Goal: Task Accomplishment & Management: Use online tool/utility

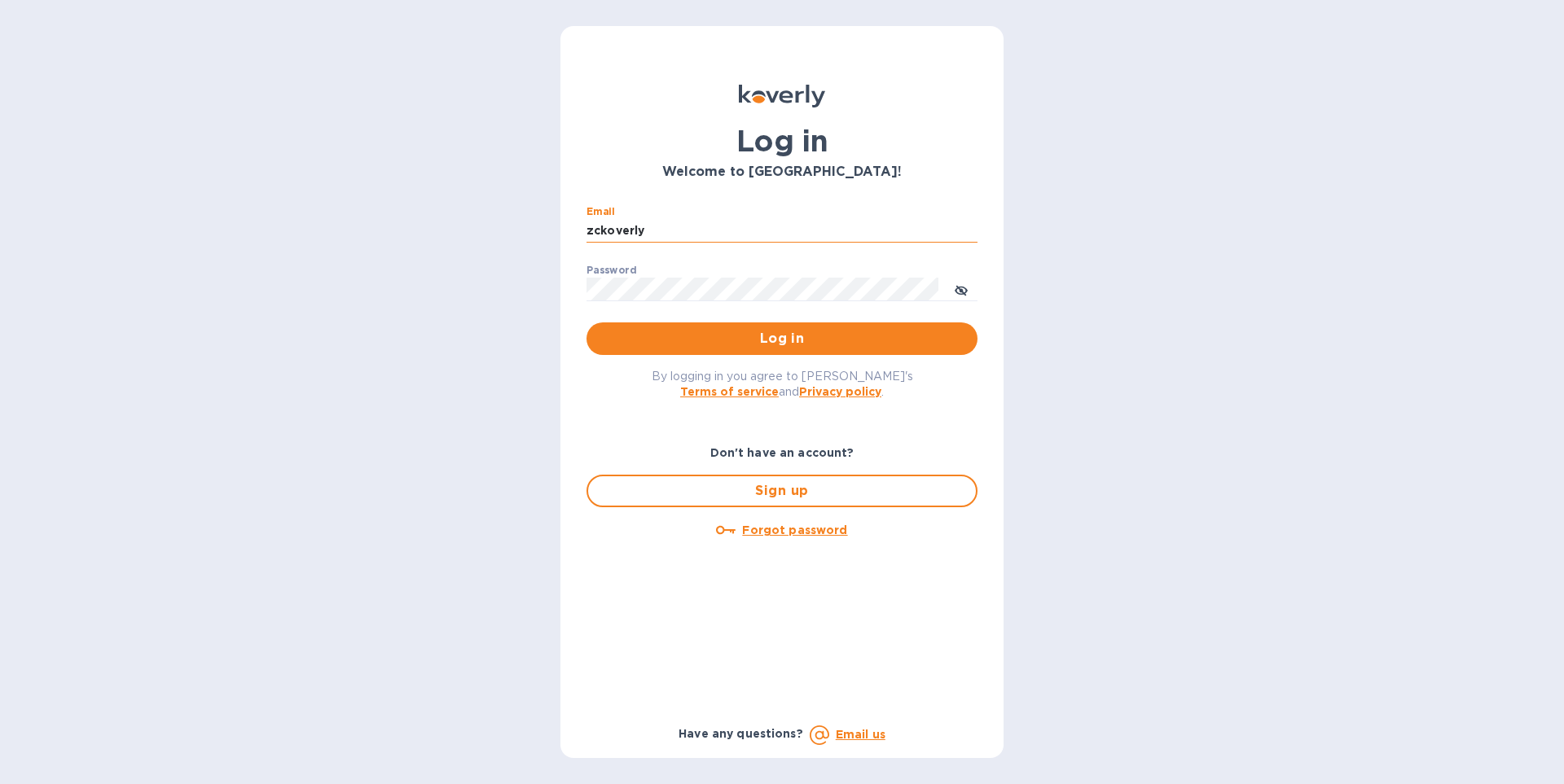
click at [688, 226] on input "zckoverly" at bounding box center [782, 230] width 391 height 25
type input "[EMAIL_ADDRESS][DOMAIN_NAME]"
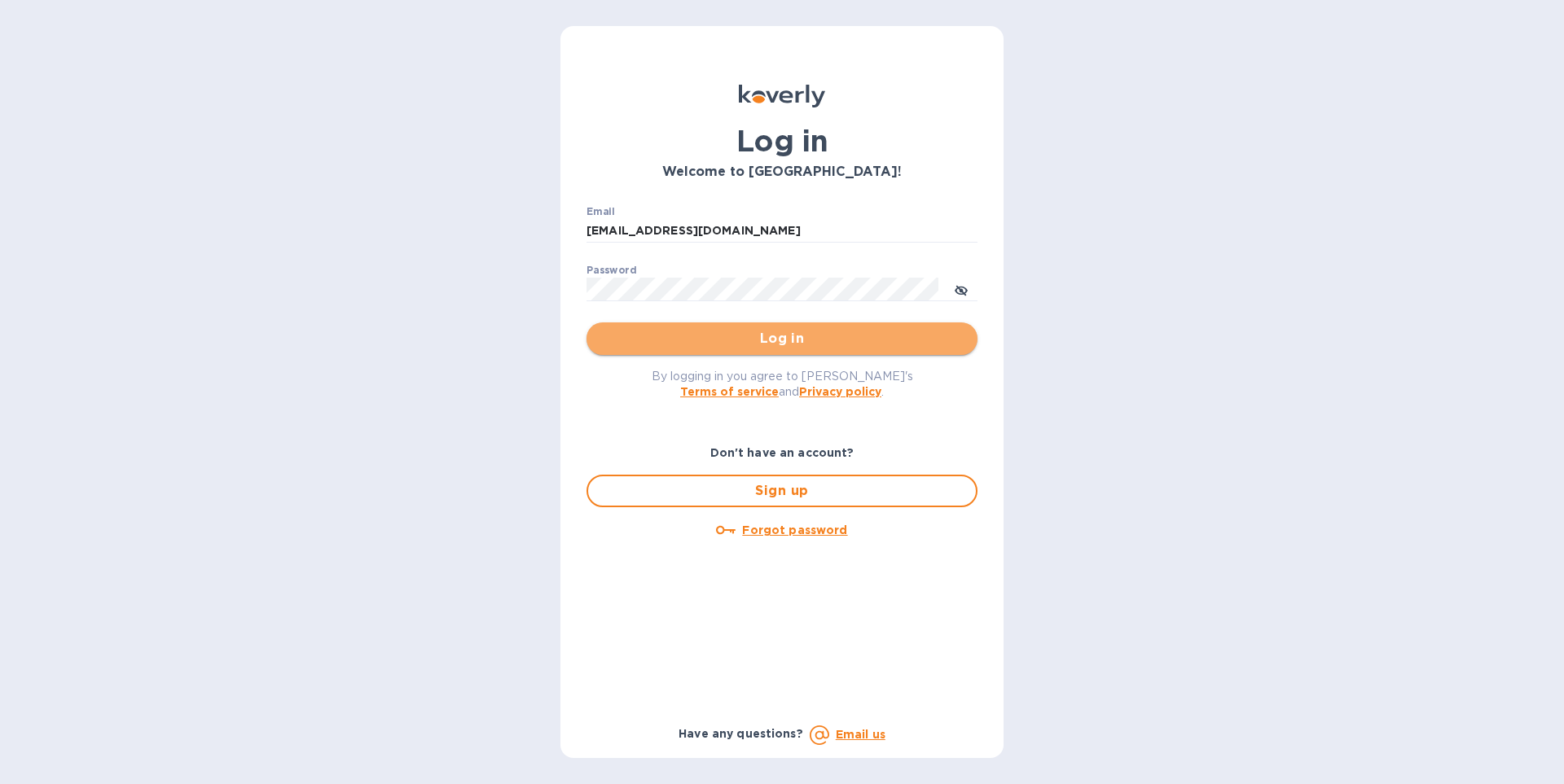
click at [785, 338] on span "Log in" at bounding box center [782, 339] width 365 height 20
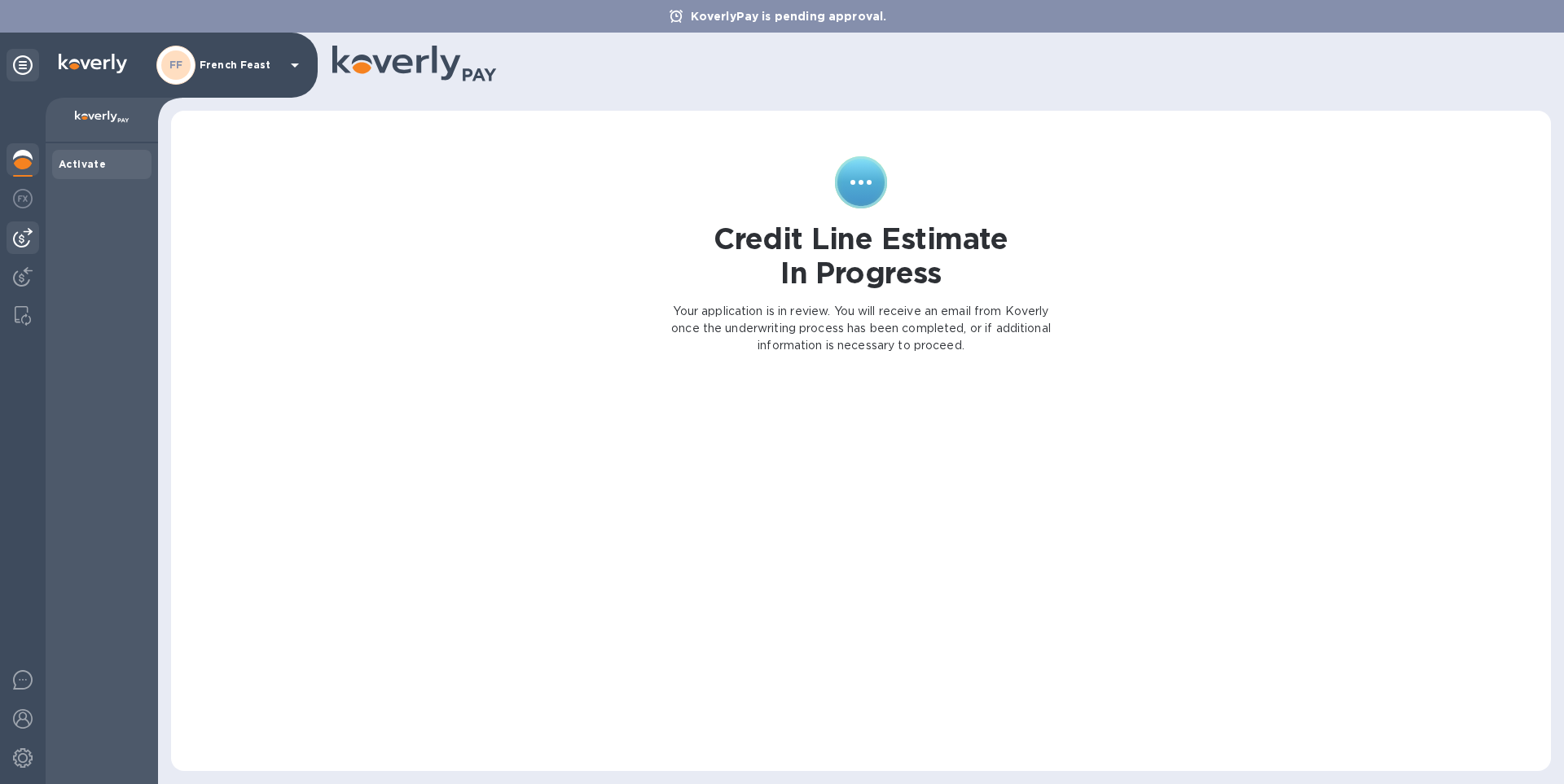
click at [22, 241] on img at bounding box center [23, 238] width 20 height 20
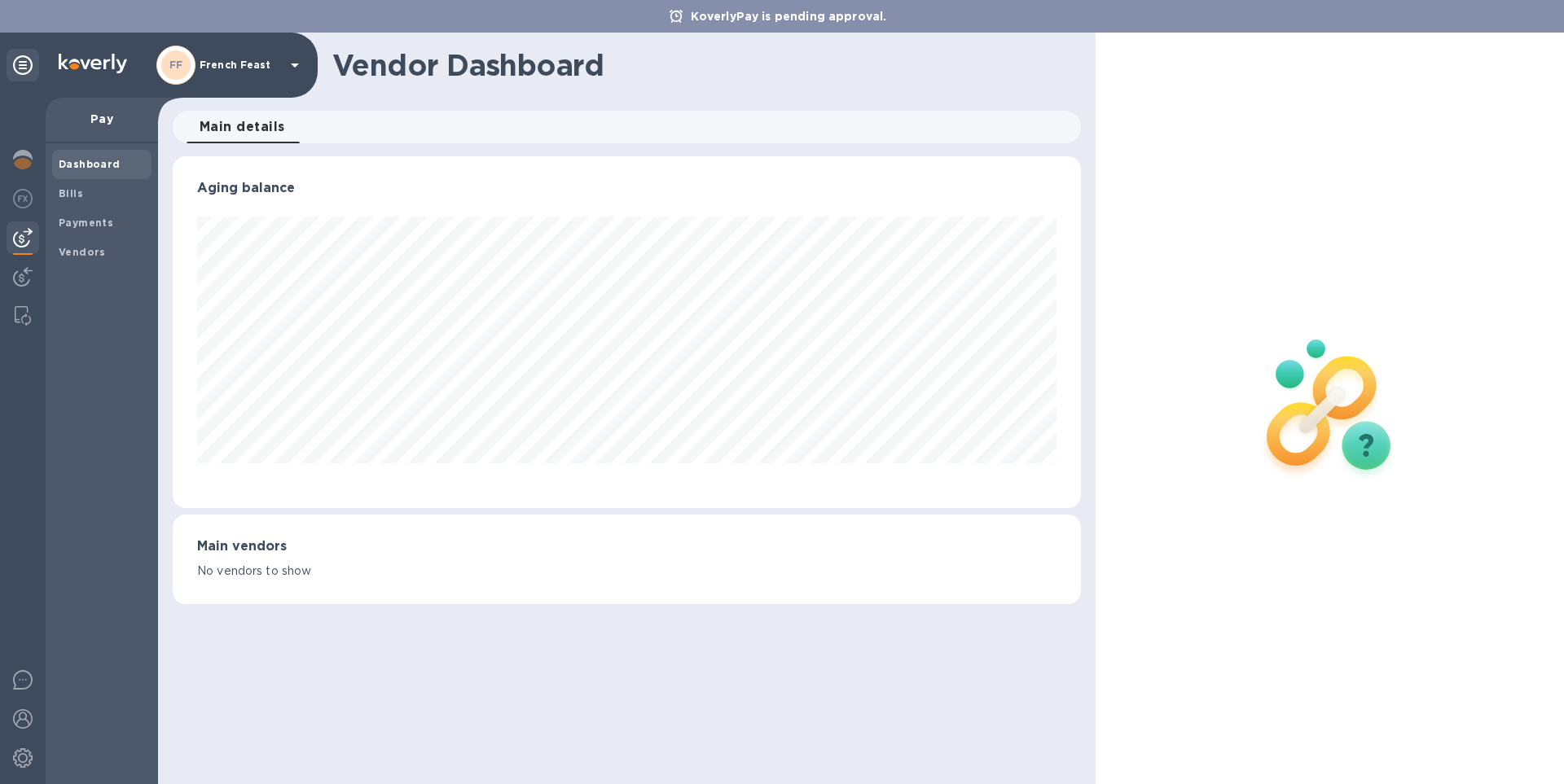
scroll to position [352, 907]
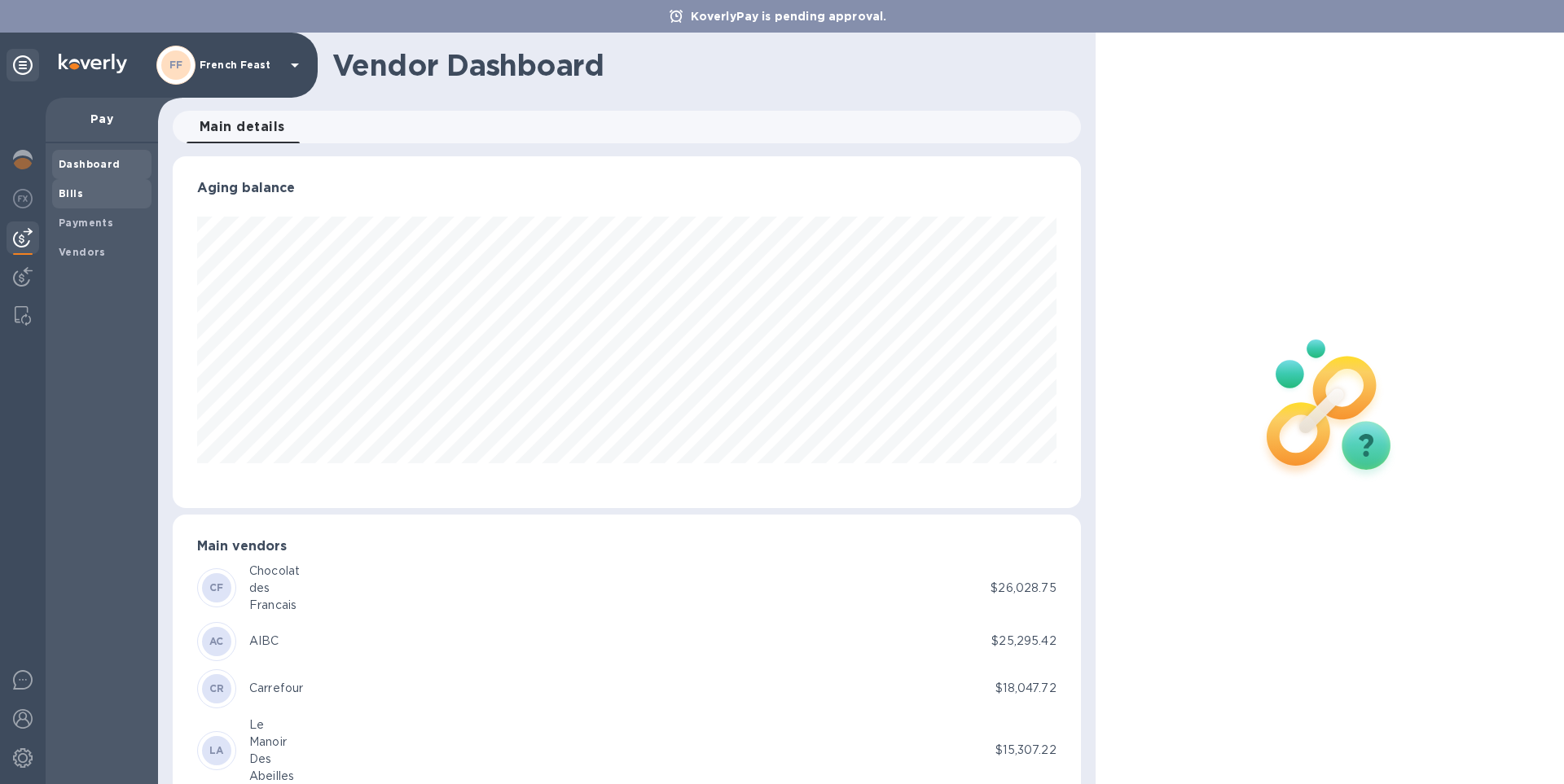
click at [71, 192] on b "Bills" at bounding box center [70, 193] width 25 height 12
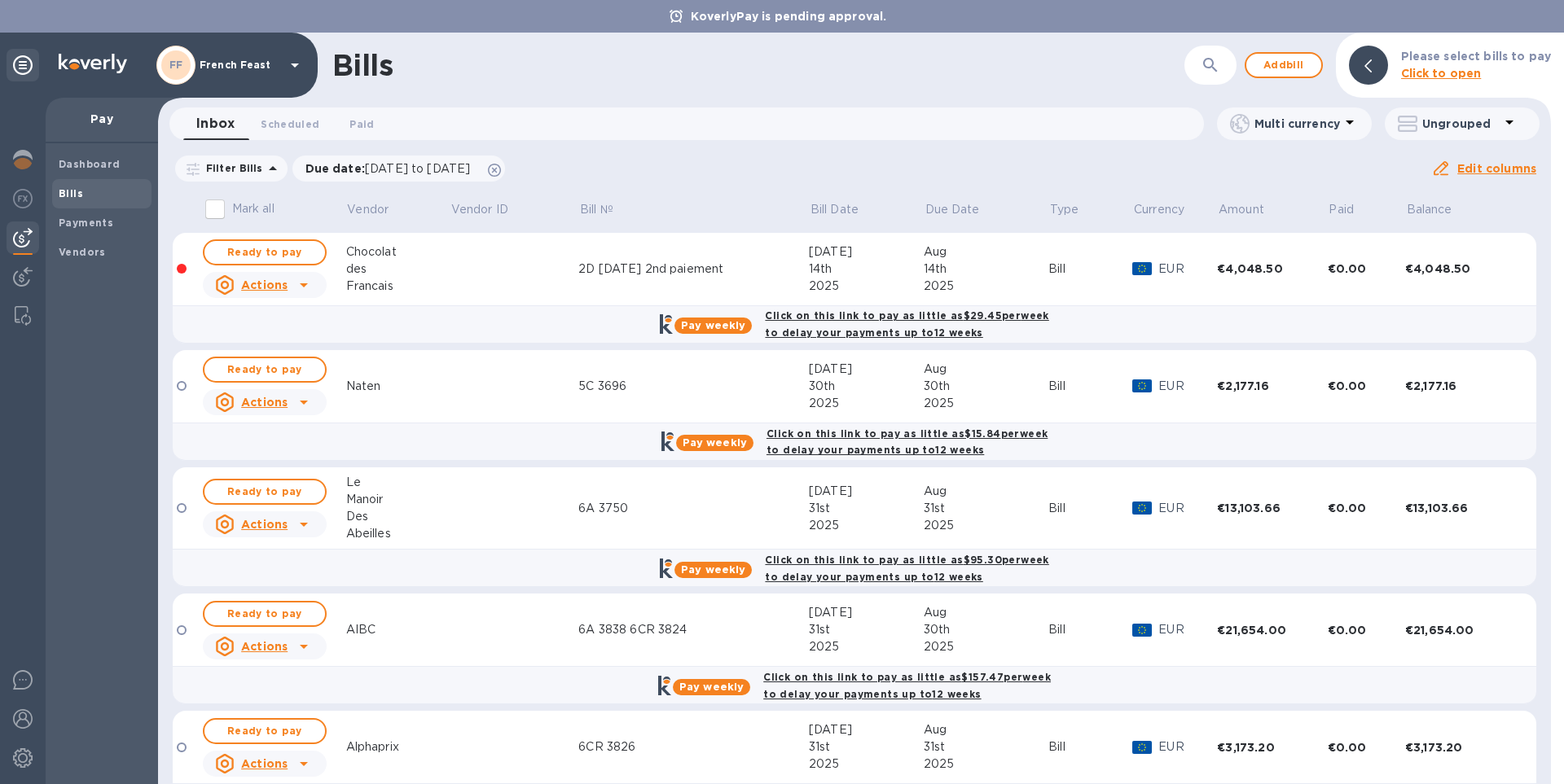
click at [93, 430] on div "Dashboard Bills Payments Vendors" at bounding box center [102, 464] width 113 height 641
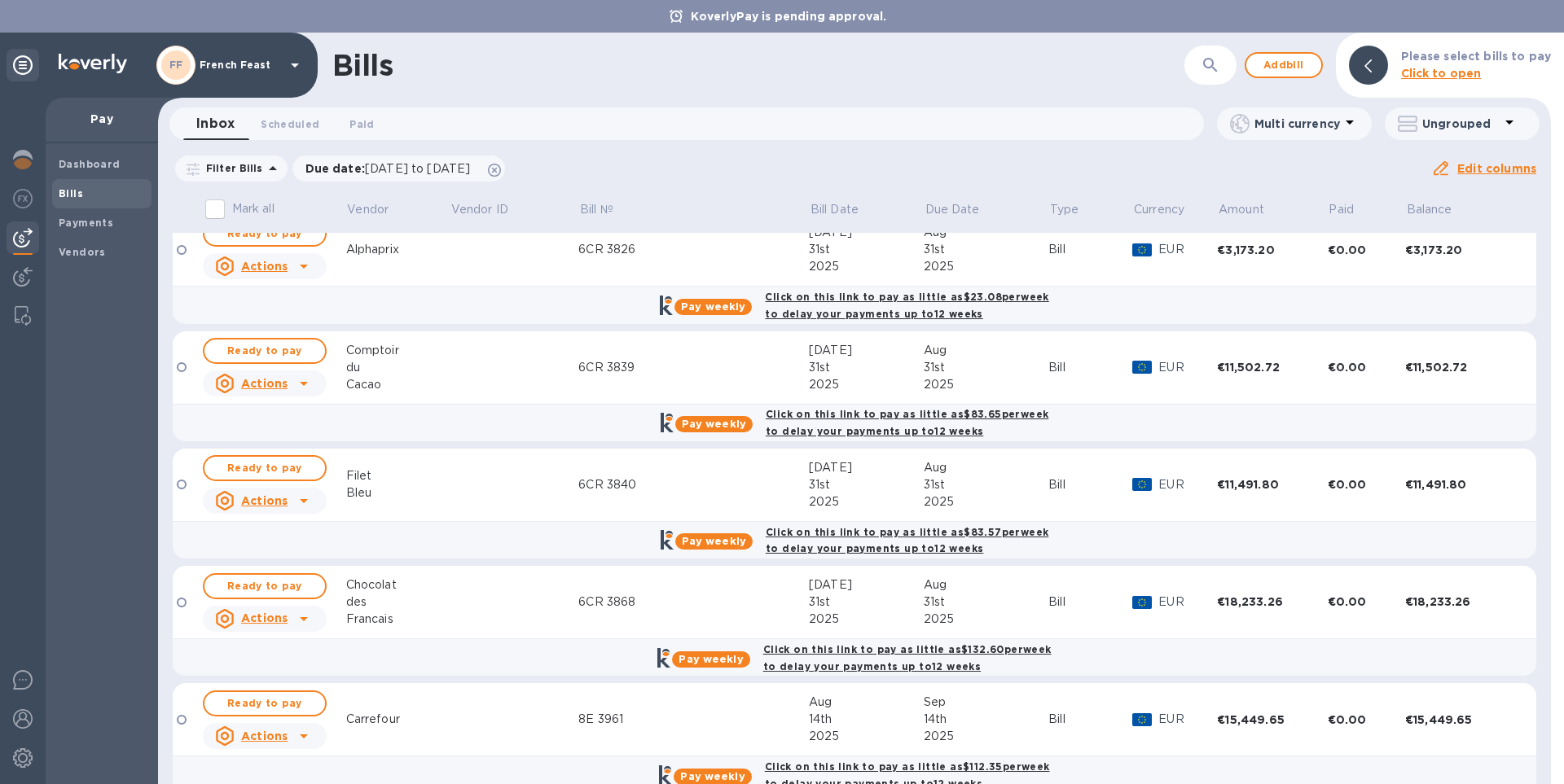
scroll to position [530, 0]
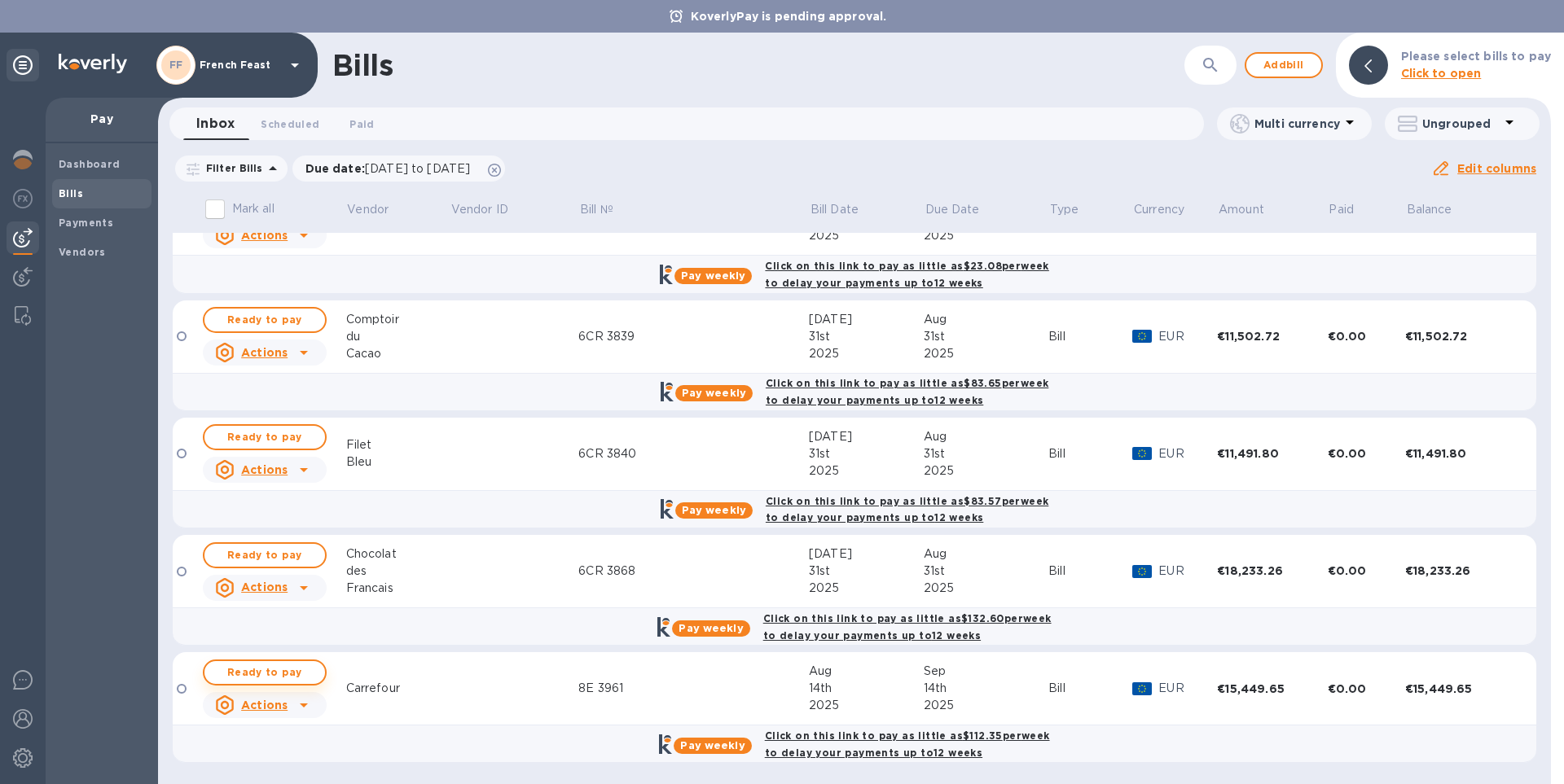
click at [271, 668] on span "Ready to pay" at bounding box center [264, 672] width 94 height 20
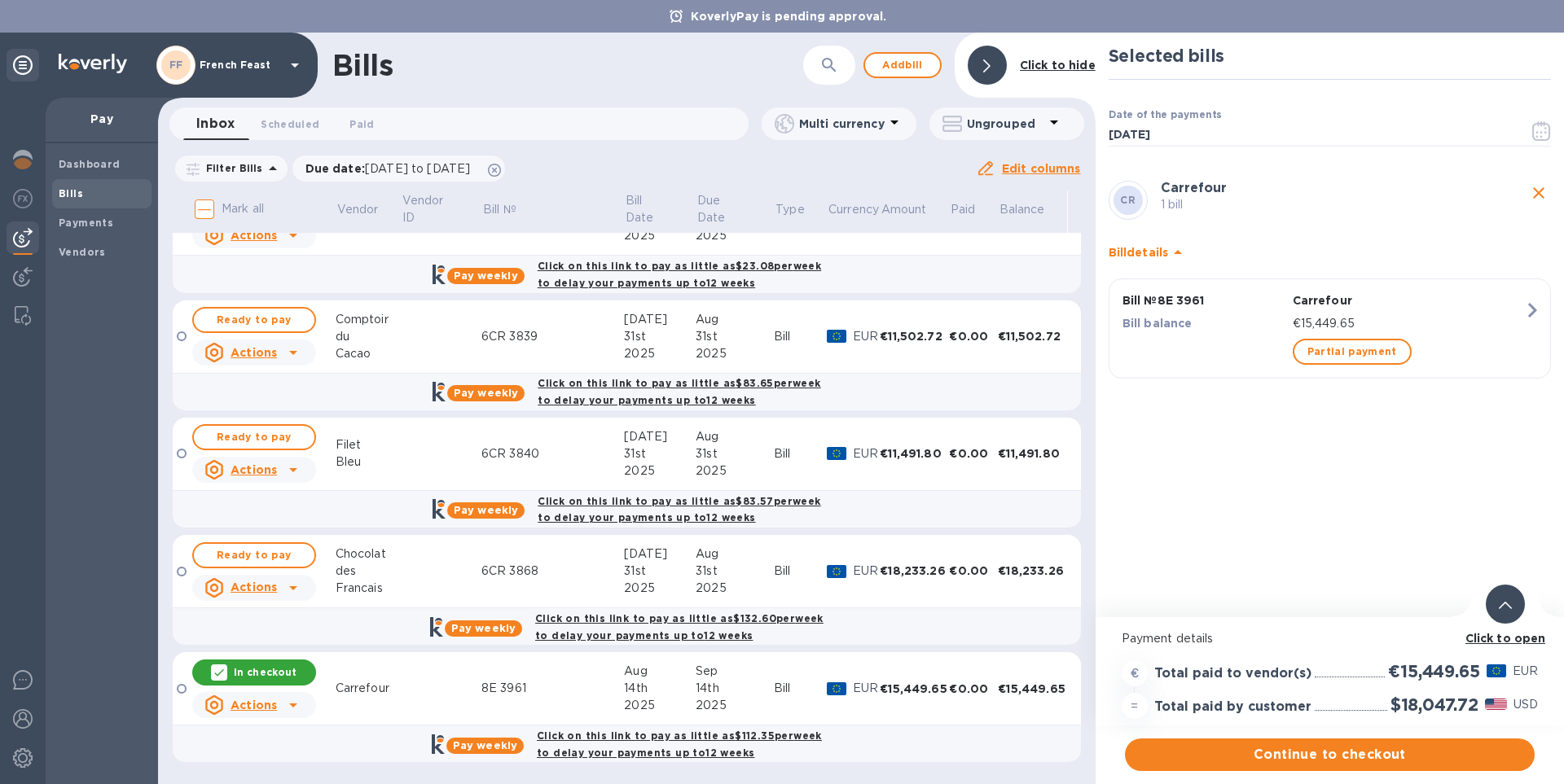
click at [1495, 633] on b "Click to open" at bounding box center [1506, 638] width 81 height 13
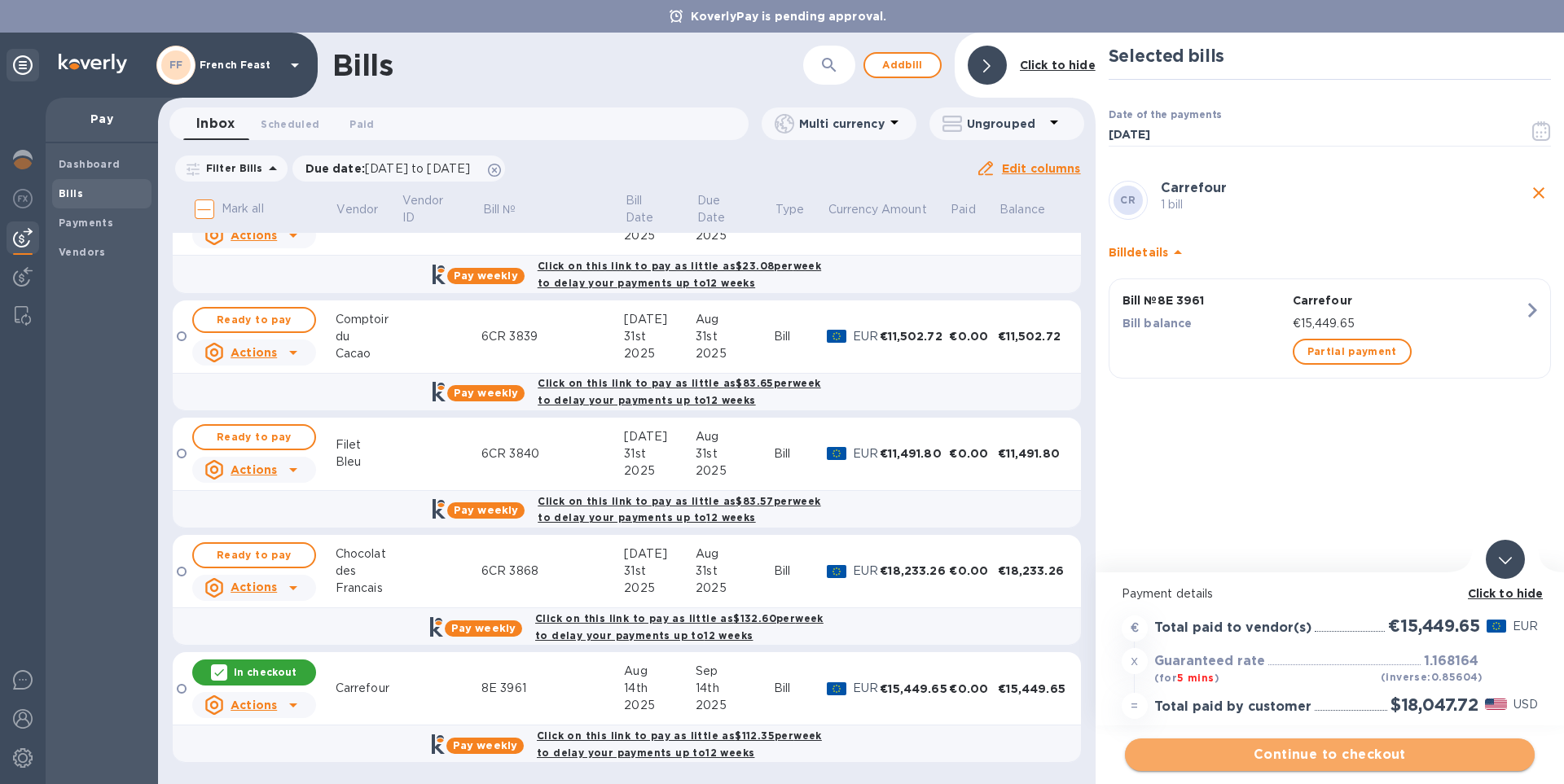
click at [1349, 756] on span "Continue to checkout" at bounding box center [1330, 754] width 384 height 20
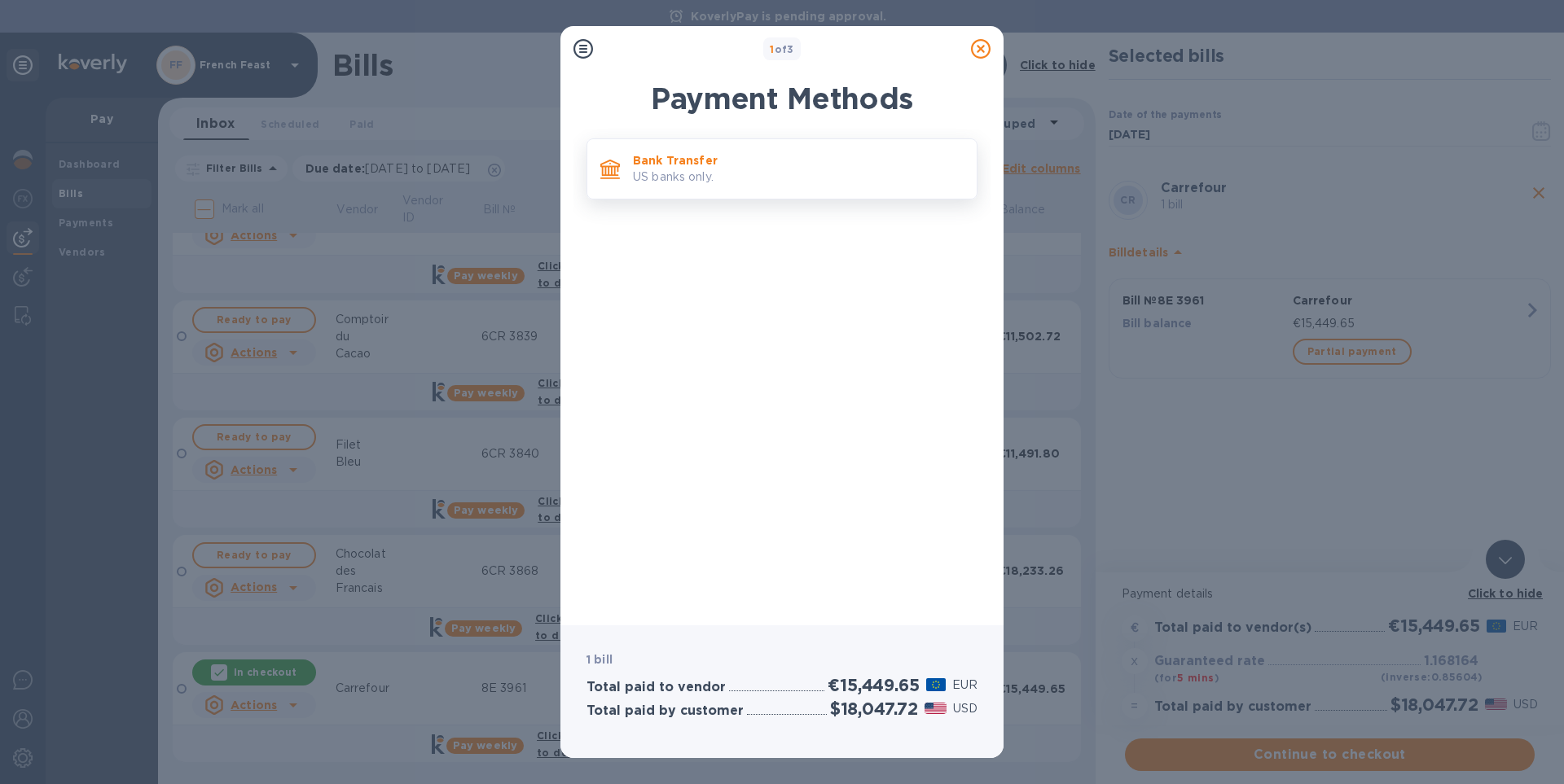
click at [688, 163] on p "Bank Transfer" at bounding box center [798, 160] width 330 height 16
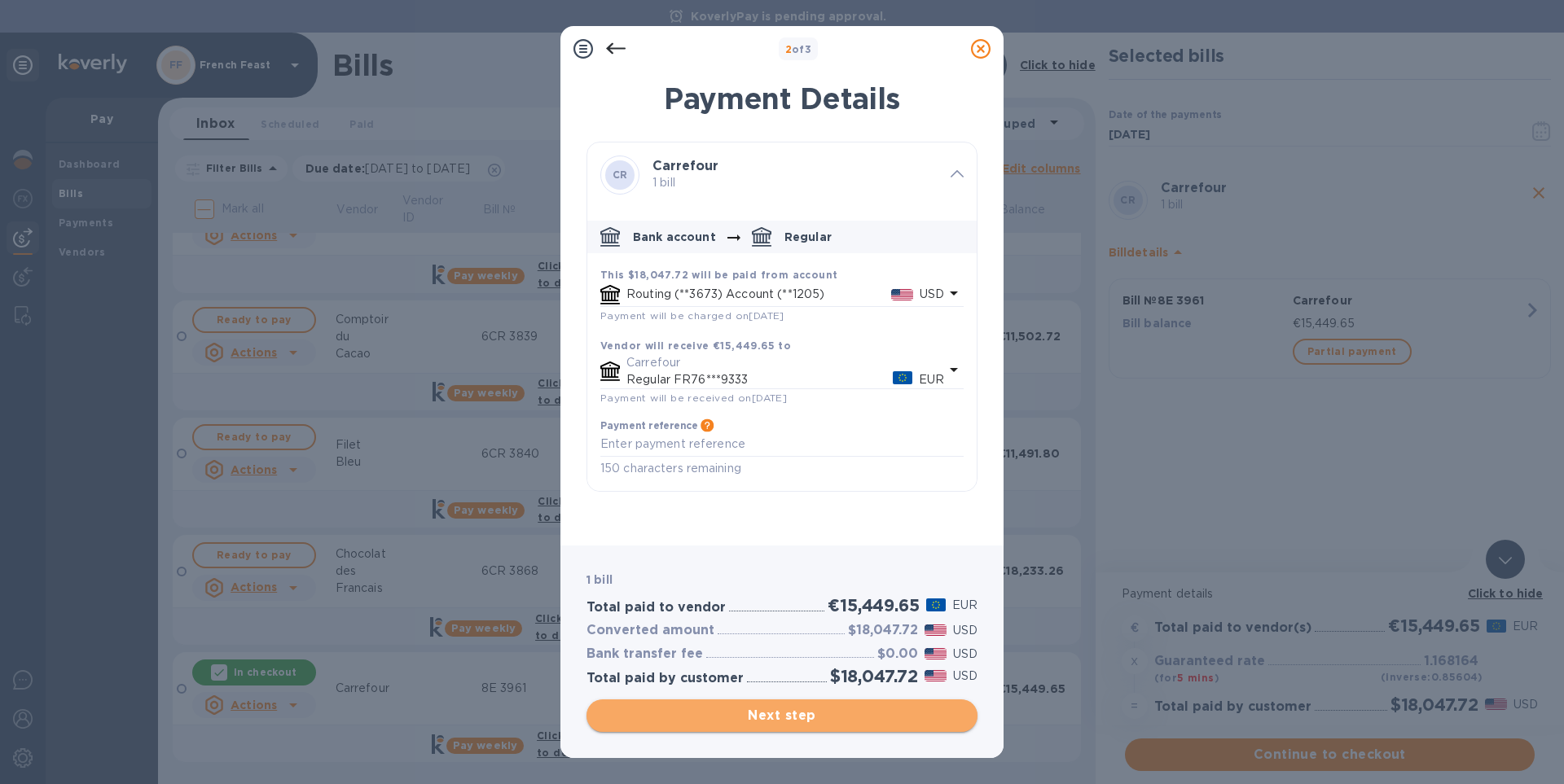
click at [781, 710] on span "Next step" at bounding box center [782, 716] width 365 height 20
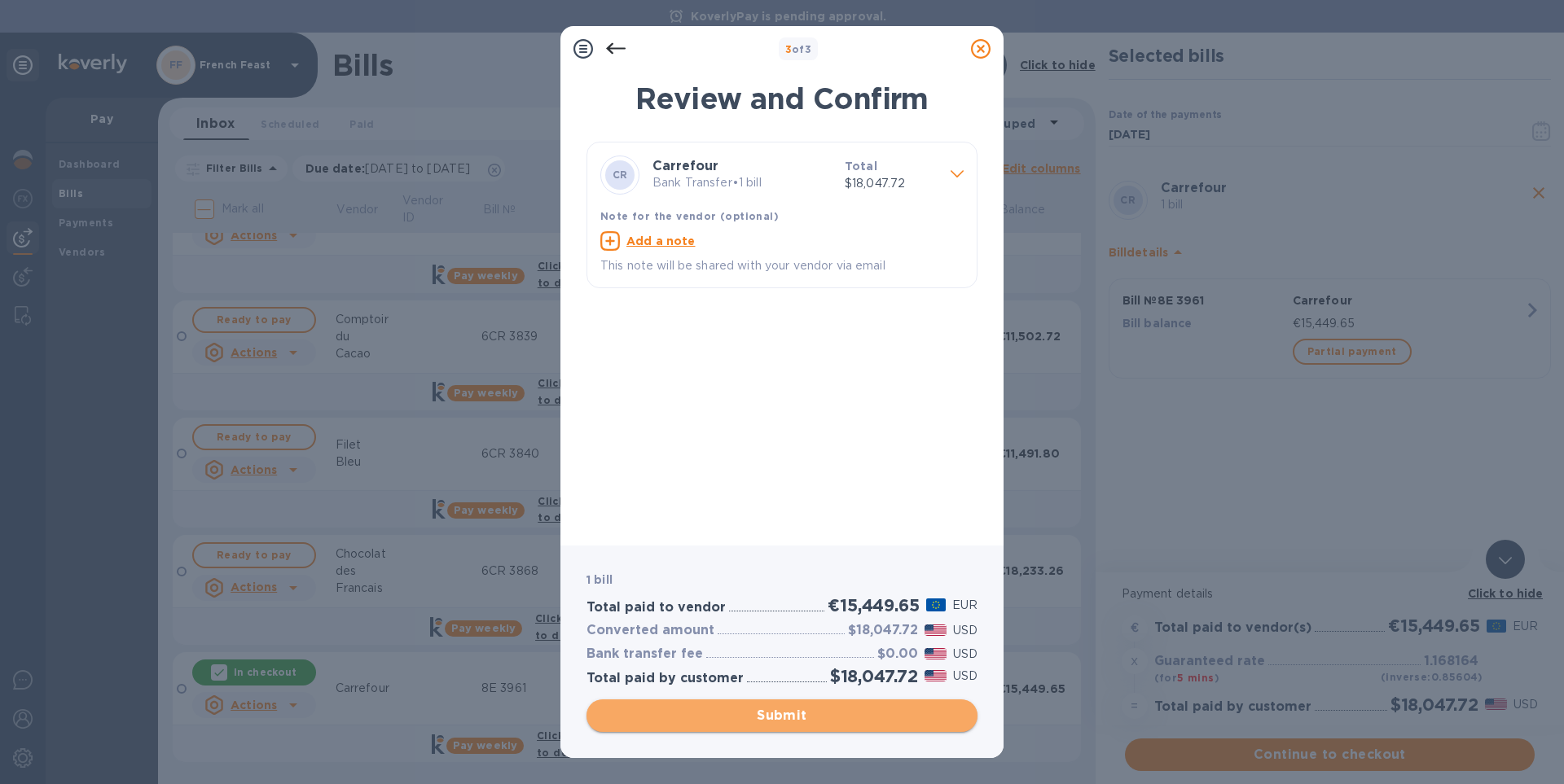
click at [785, 716] on span "Submit" at bounding box center [782, 716] width 365 height 20
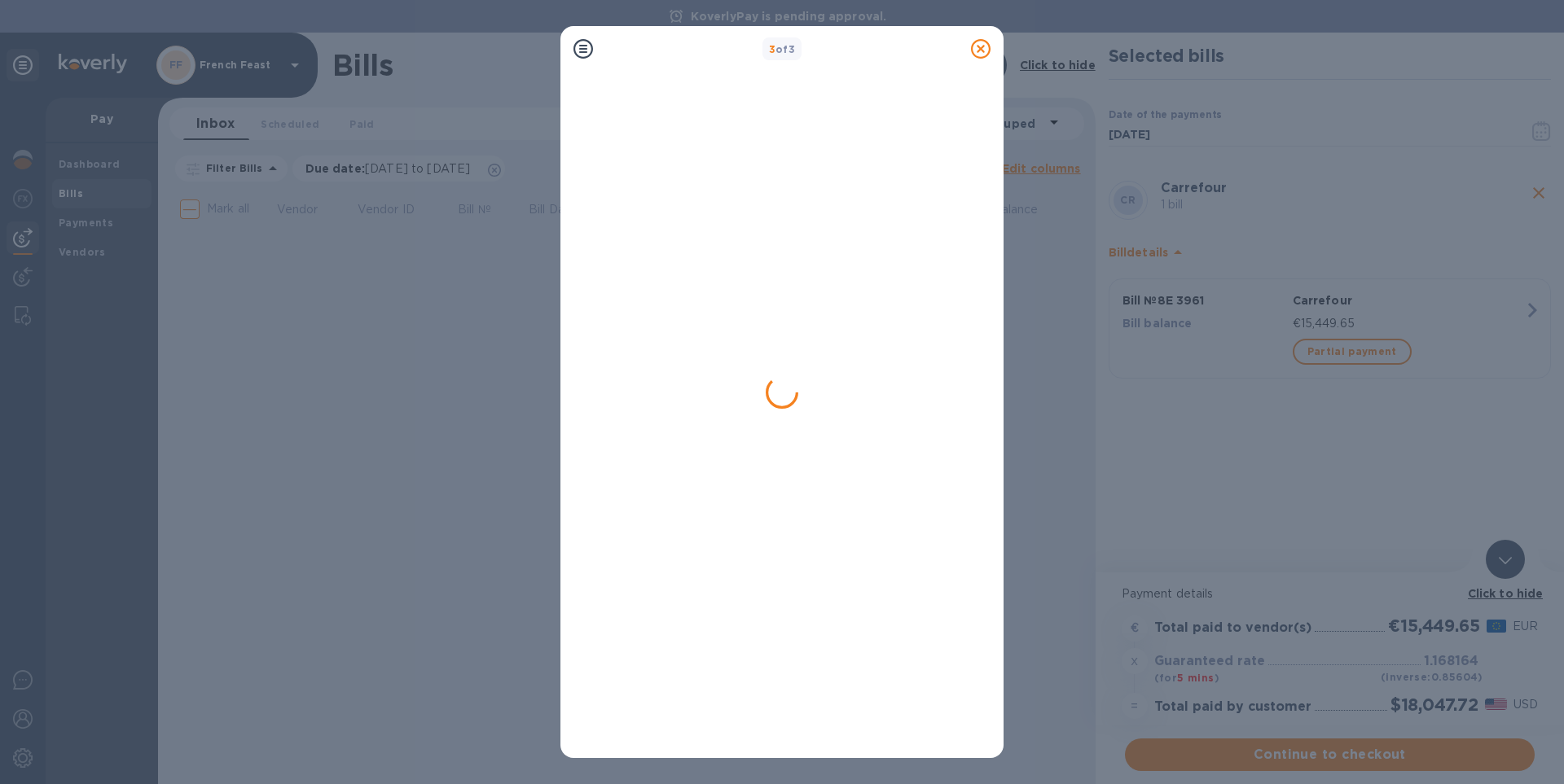
scroll to position [0, 0]
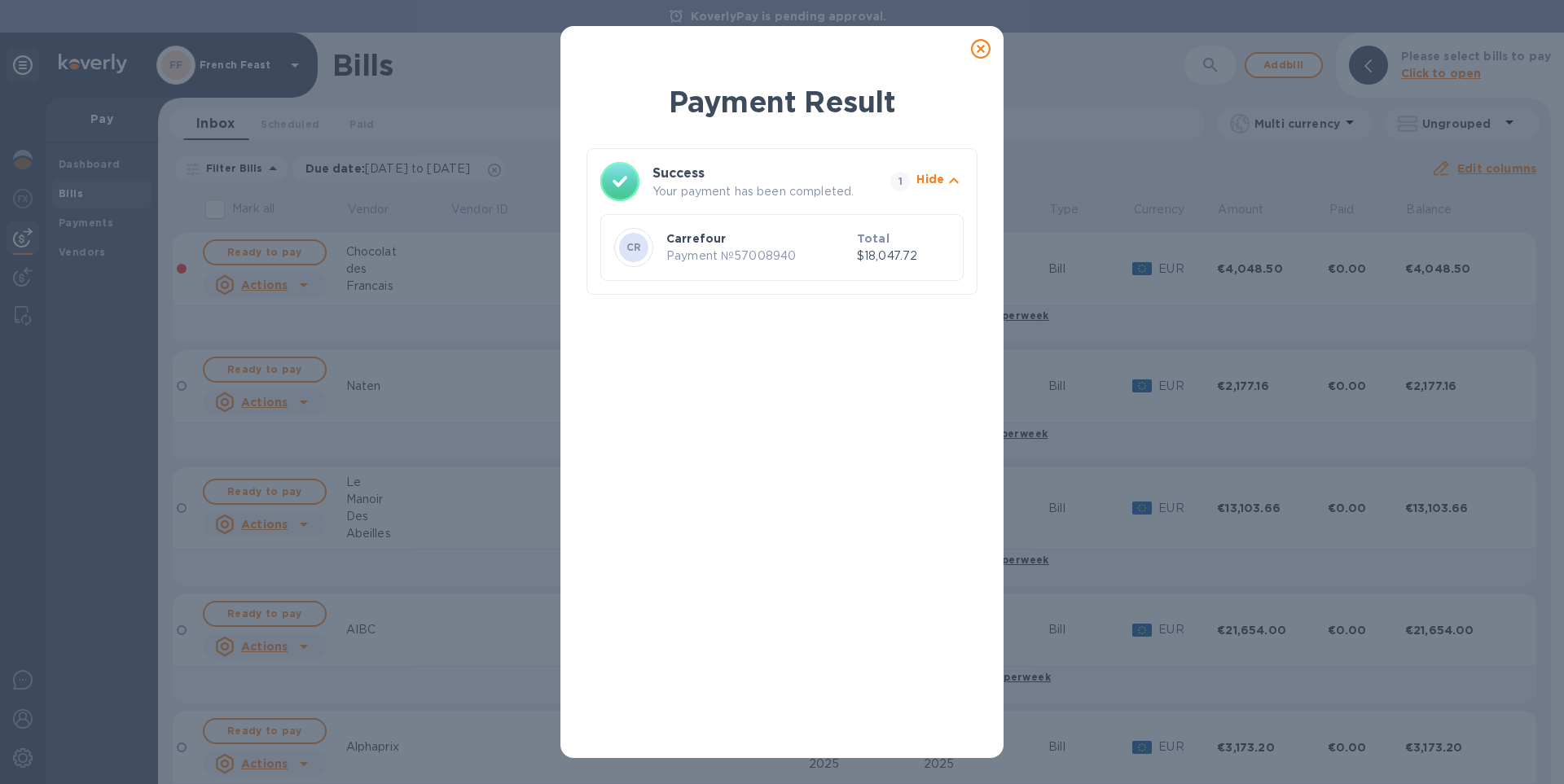
click at [979, 50] on icon at bounding box center [980, 49] width 20 height 20
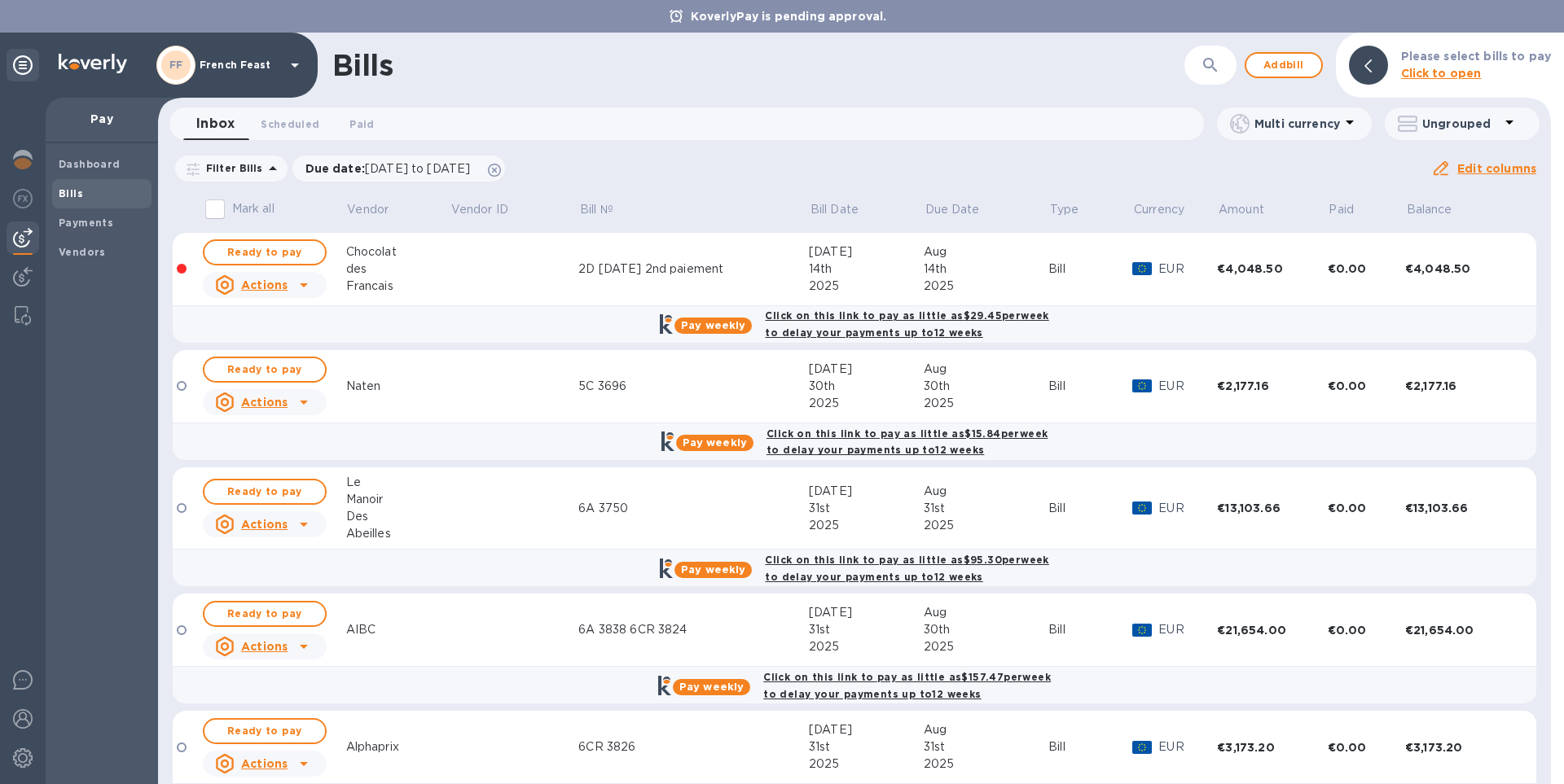
click at [99, 466] on div "Dashboard Bills Payments Vendors" at bounding box center [102, 464] width 113 height 641
click at [262, 612] on span "Ready to pay" at bounding box center [264, 614] width 94 height 20
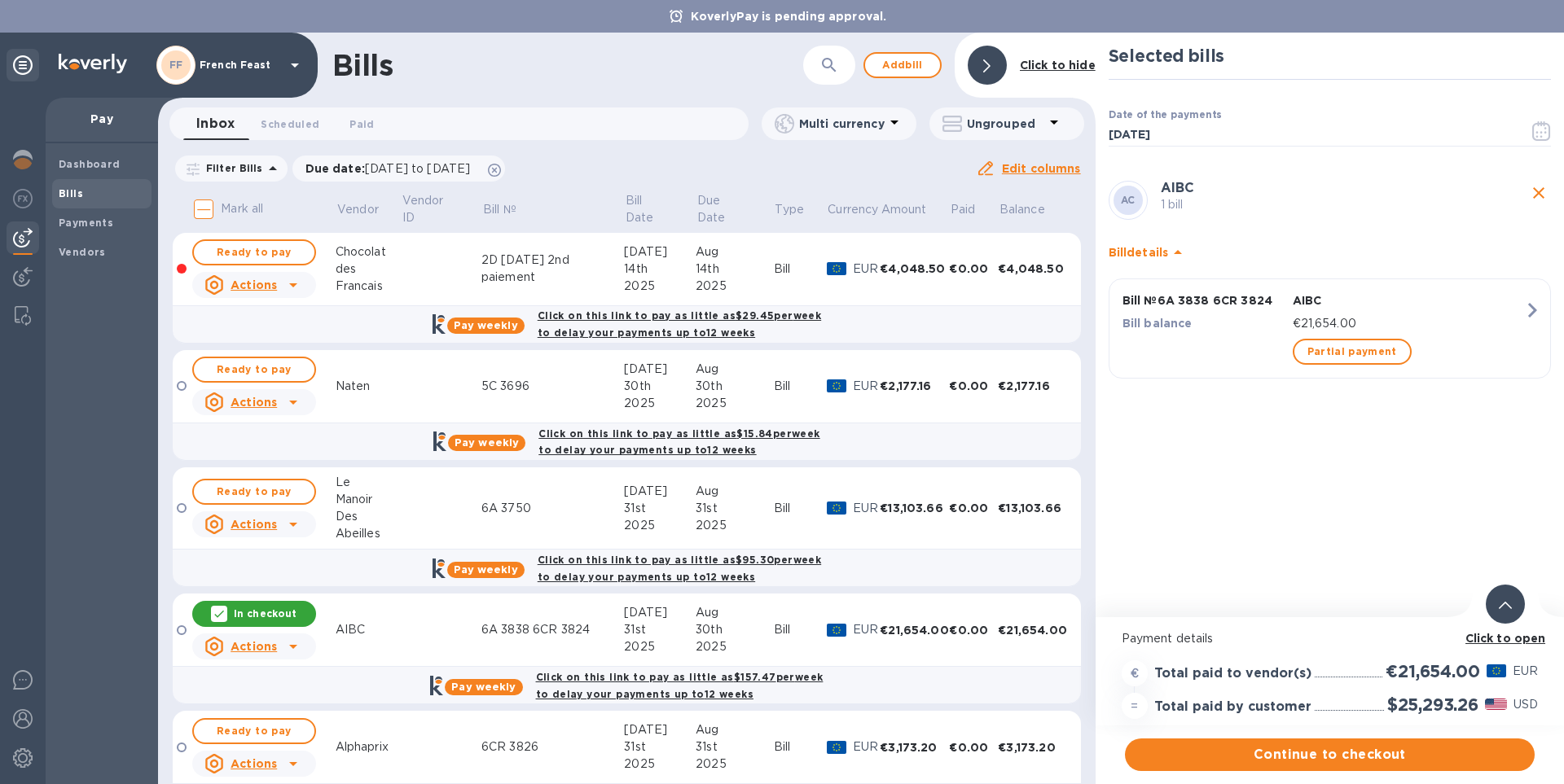
click at [1496, 635] on b "Click to open" at bounding box center [1506, 638] width 81 height 13
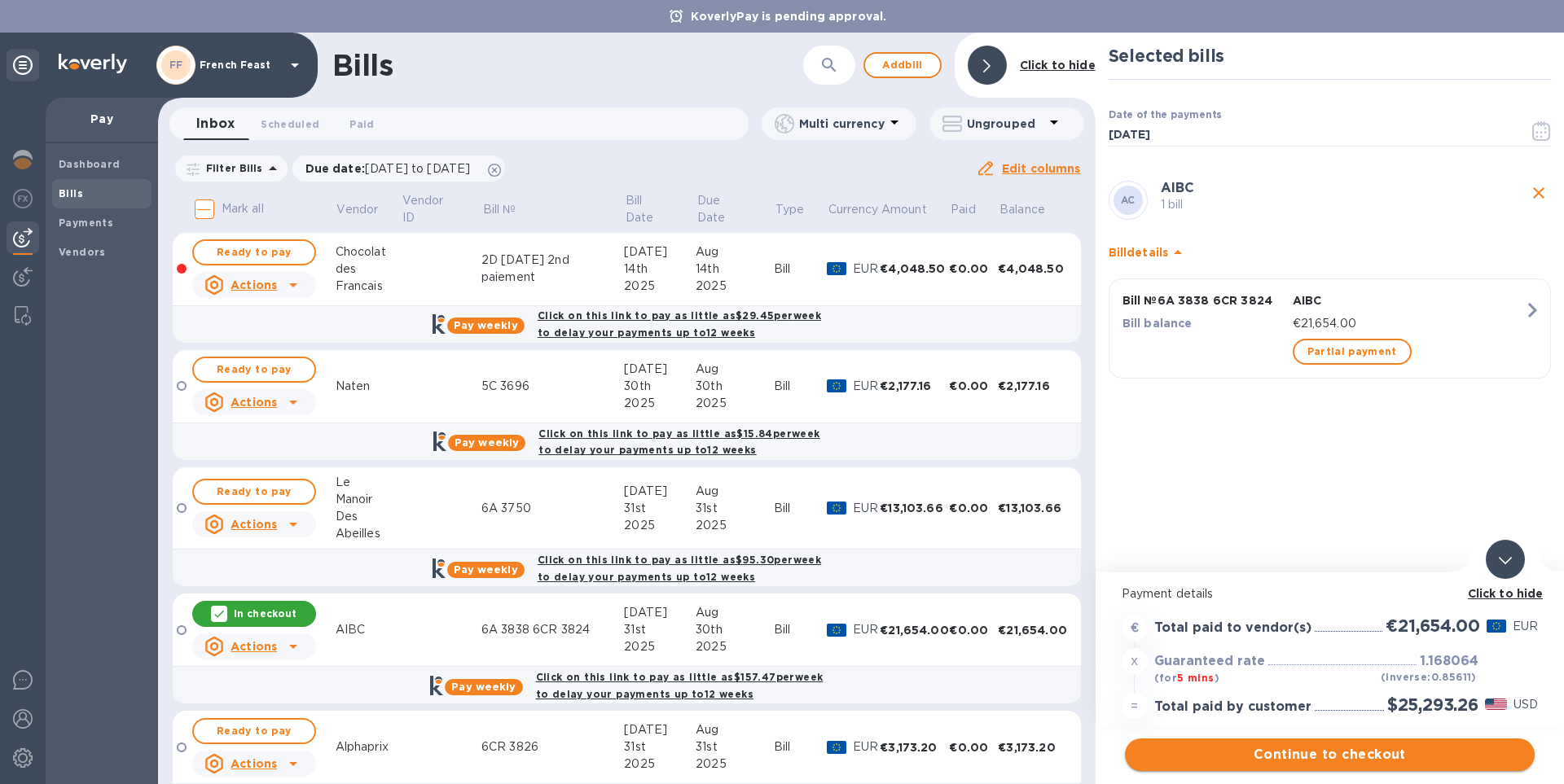
click at [1352, 753] on span "Continue to checkout" at bounding box center [1330, 754] width 384 height 20
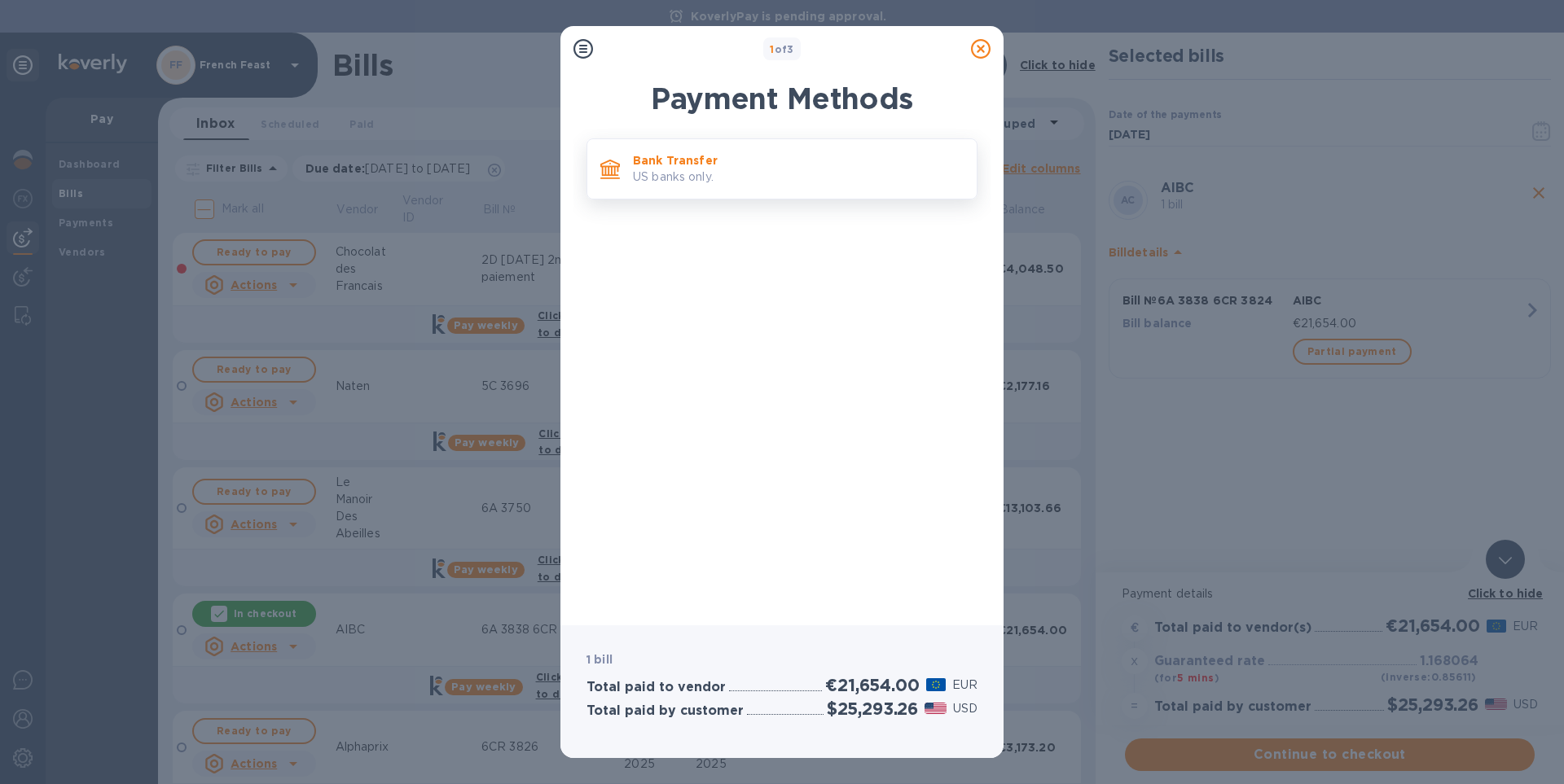
click at [665, 182] on p "US banks only." at bounding box center [798, 176] width 330 height 17
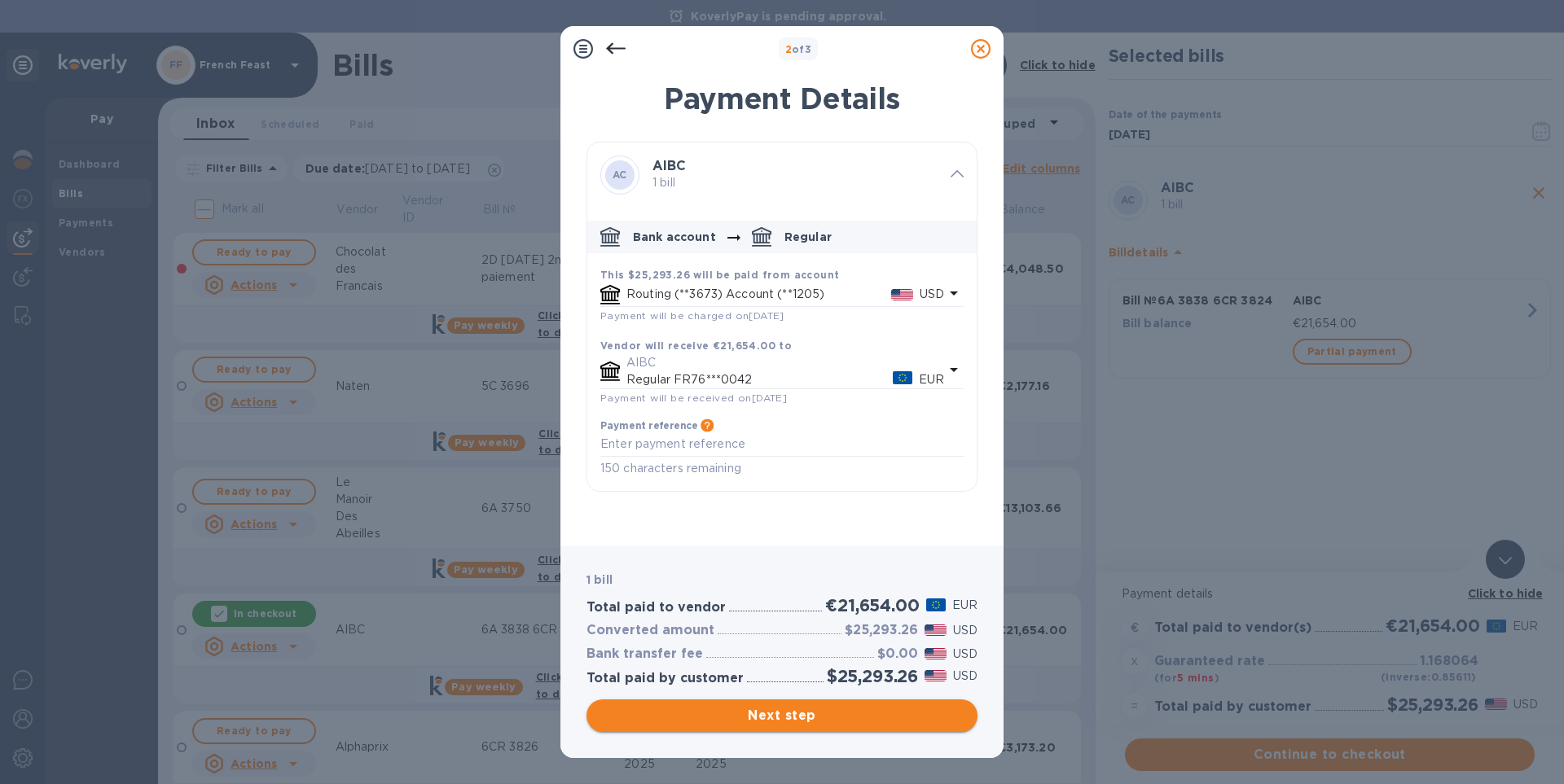
click at [788, 716] on span "Next step" at bounding box center [782, 716] width 365 height 20
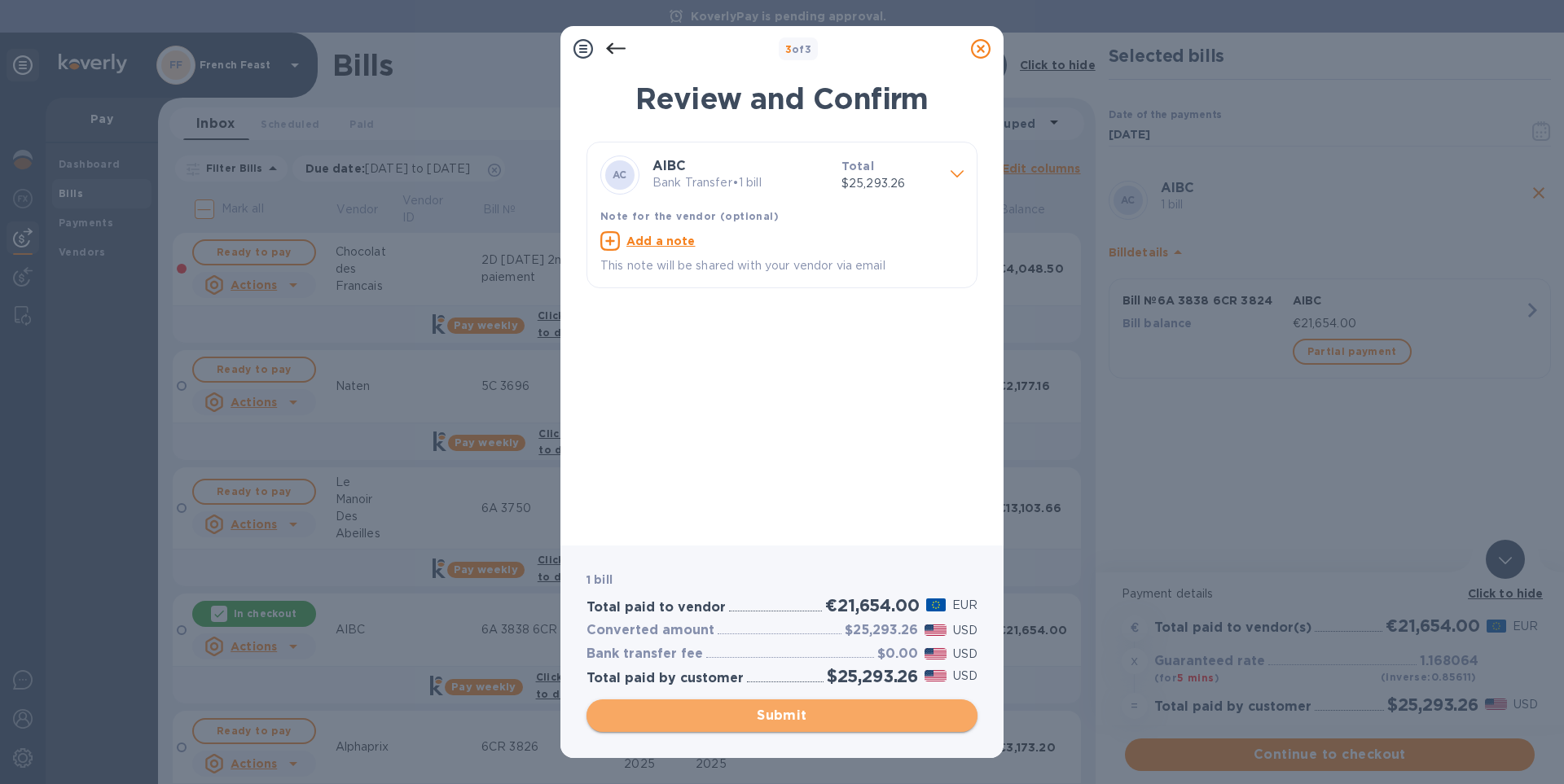
click at [788, 716] on span "Submit" at bounding box center [782, 716] width 365 height 20
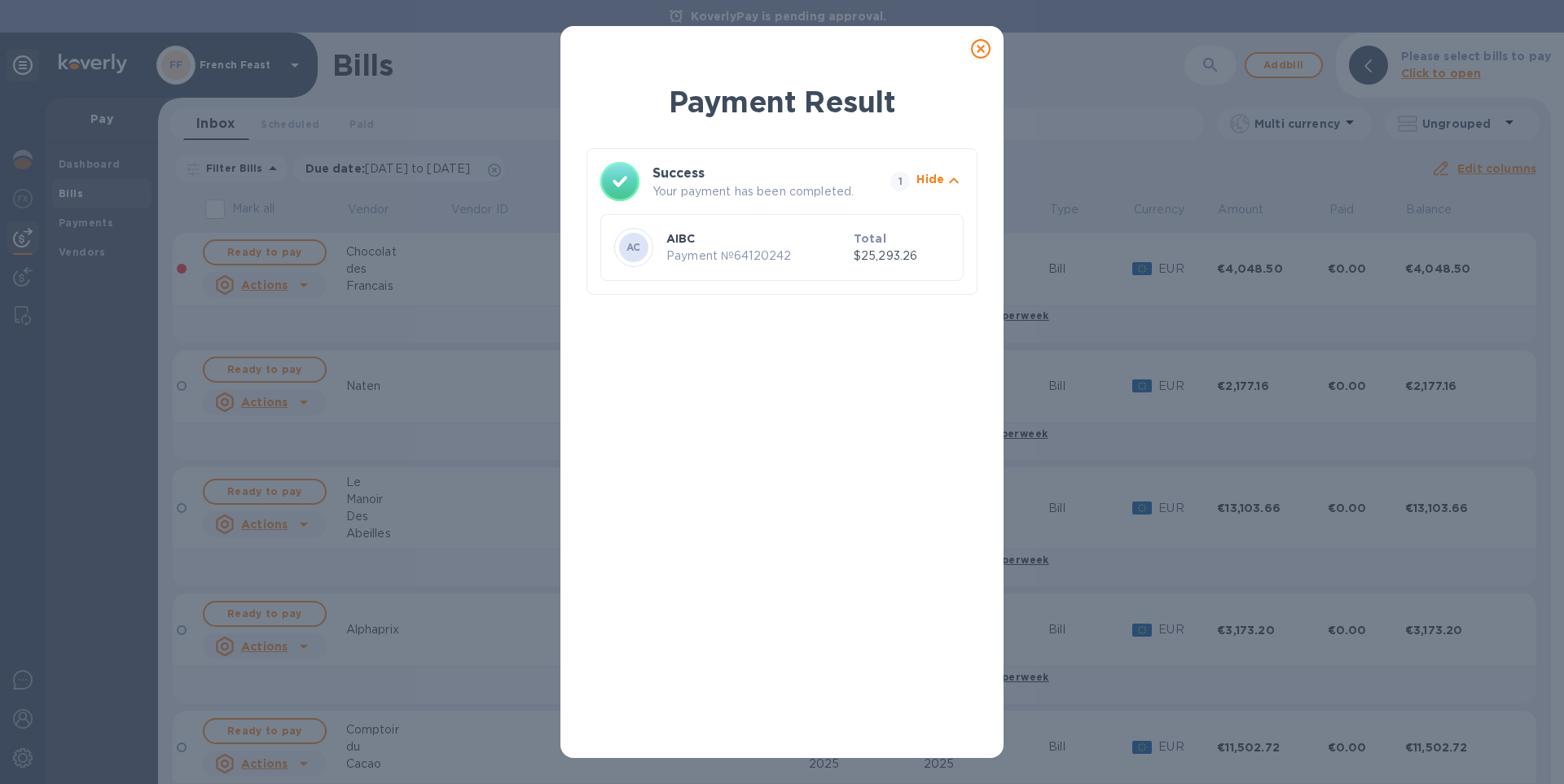
click at [981, 49] on icon at bounding box center [980, 49] width 20 height 20
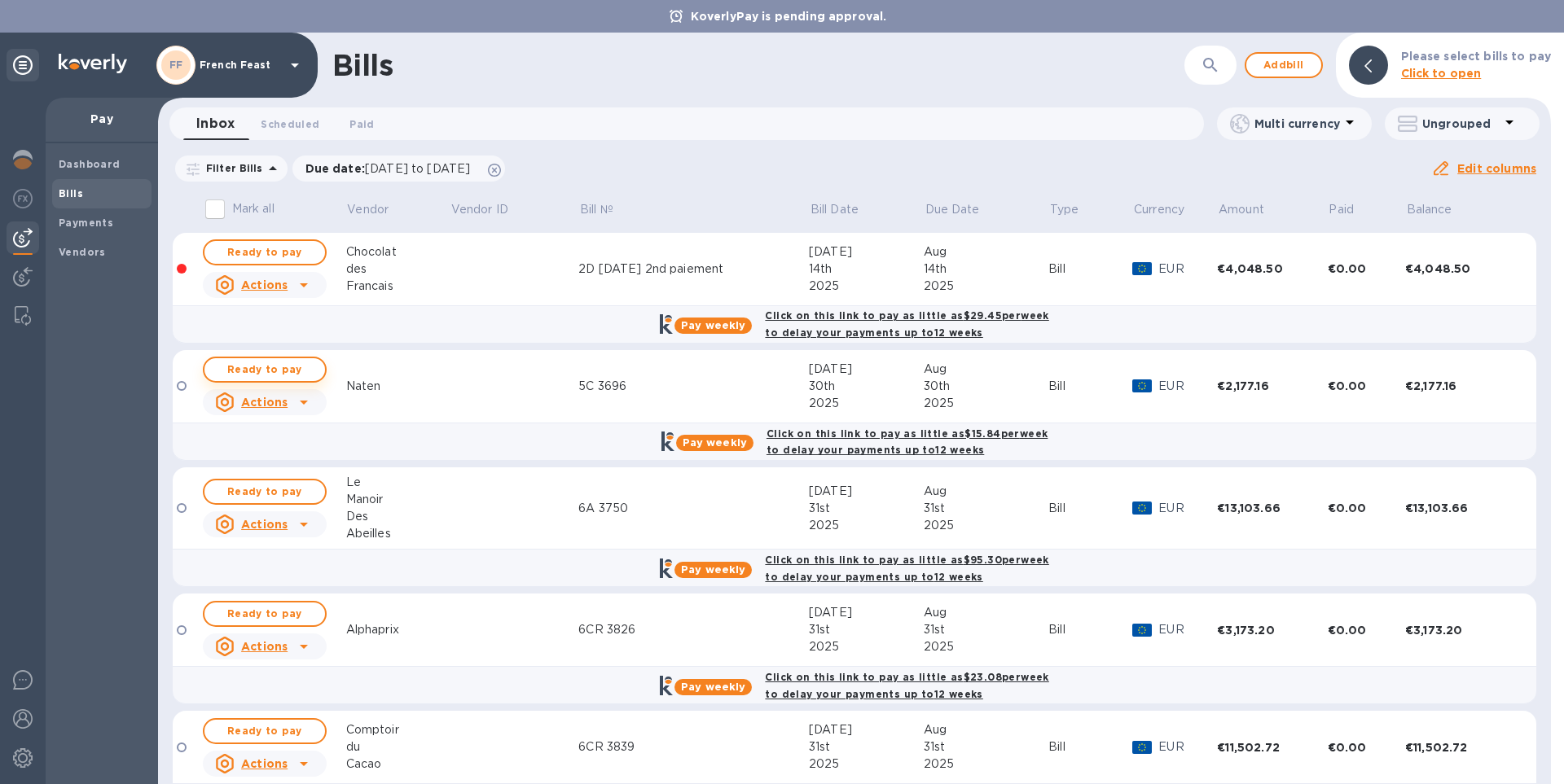
click at [241, 364] on span "Ready to pay" at bounding box center [264, 370] width 94 height 20
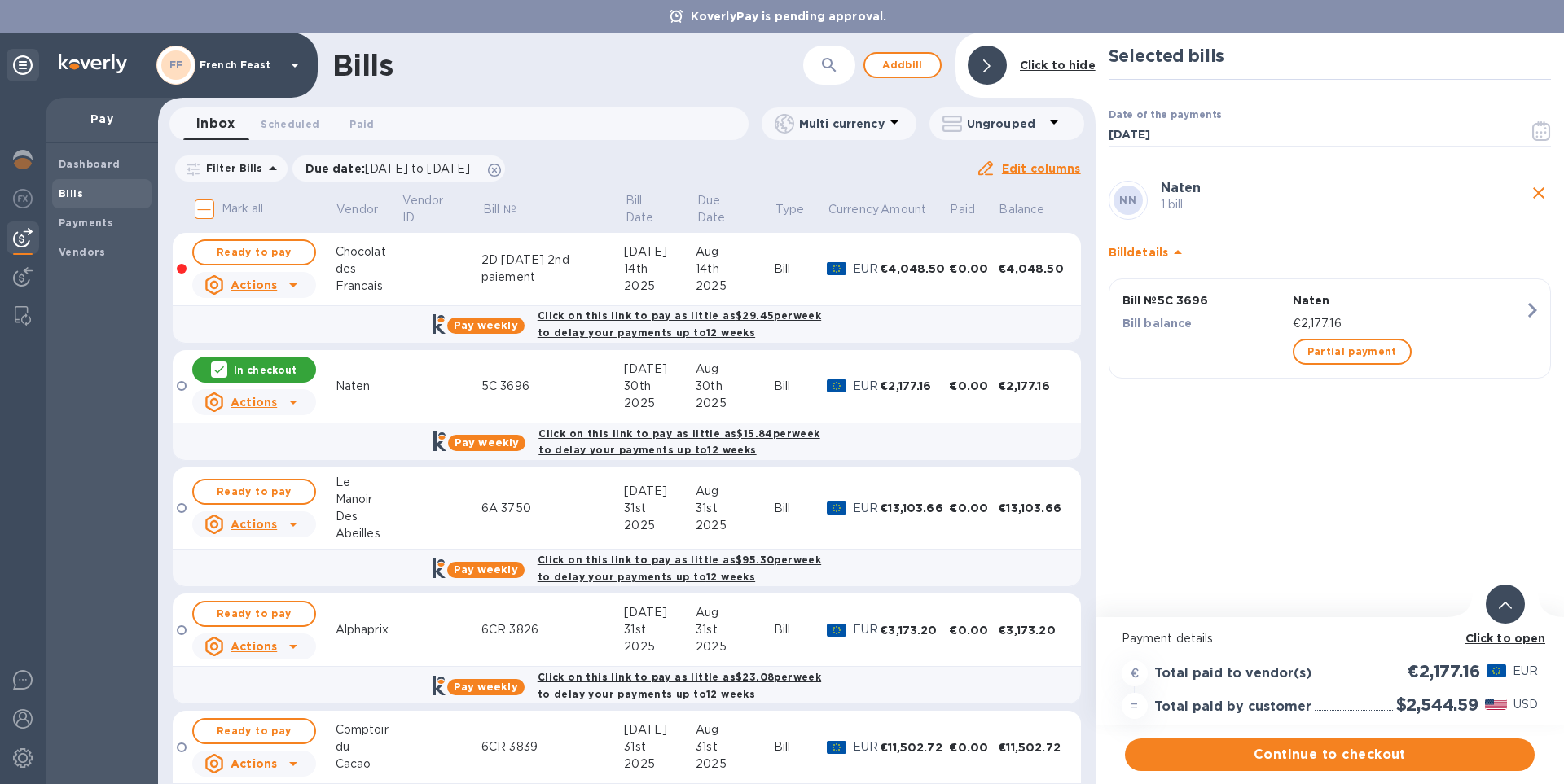
click at [1514, 639] on b "Click to open" at bounding box center [1506, 638] width 81 height 13
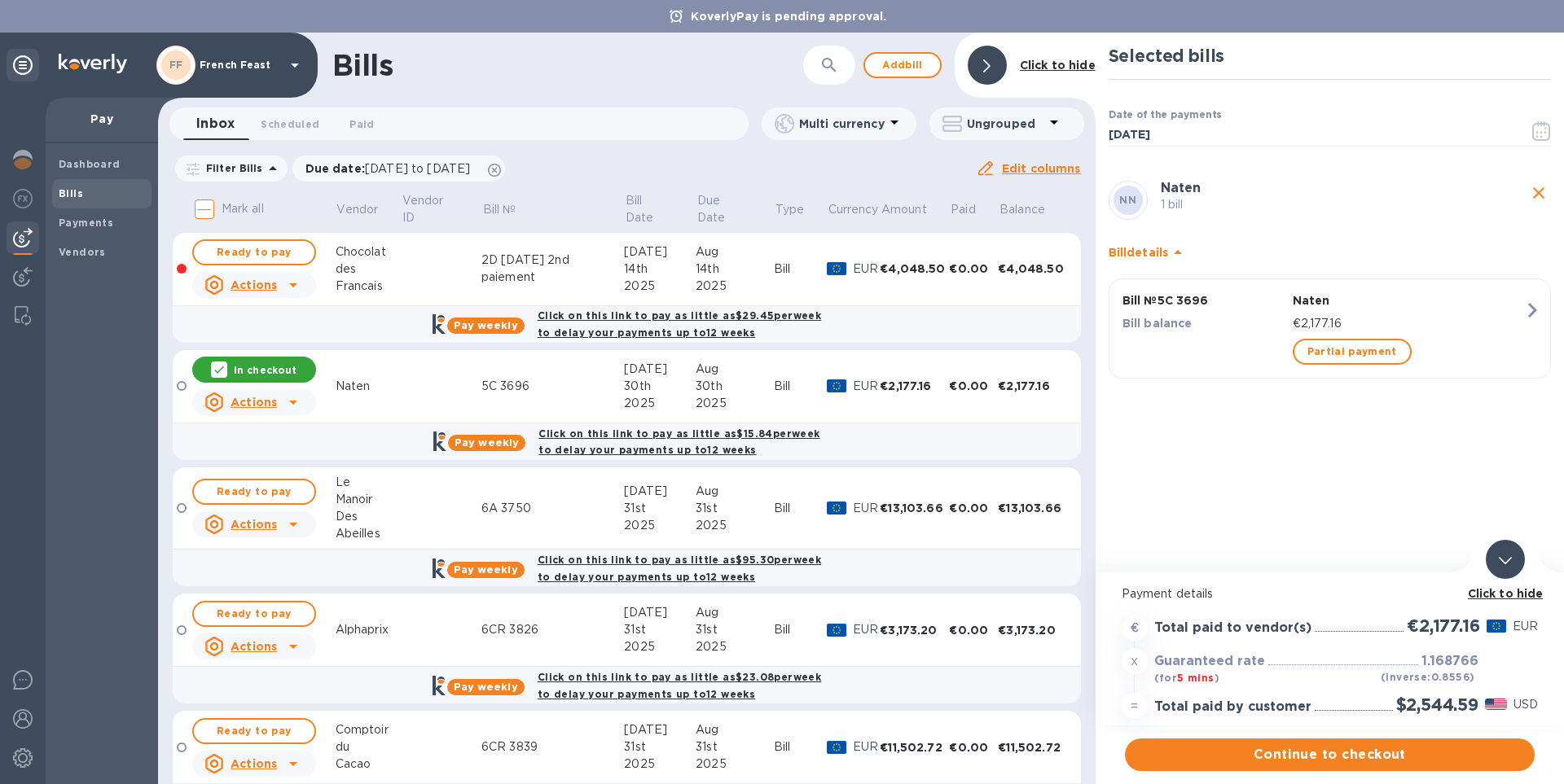
click at [1536, 191] on icon "close" at bounding box center [1538, 193] width 12 height 12
